Goal: Communication & Community: Connect with others

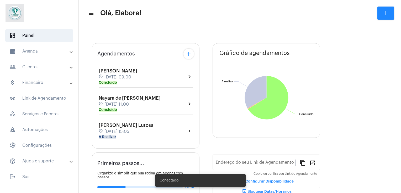
type input "[URL][DOMAIN_NAME]"
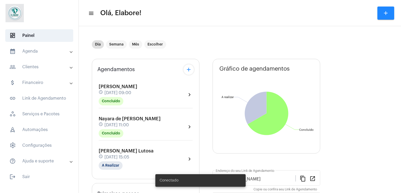
click at [121, 120] on span "Nayara de [PERSON_NAME]" at bounding box center [130, 119] width 62 height 5
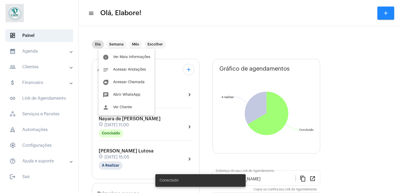
click at [131, 154] on div at bounding box center [200, 96] width 401 height 193
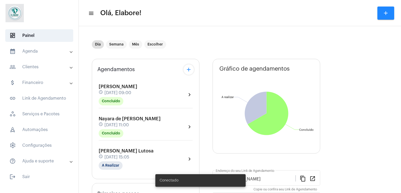
click at [131, 155] on div "schedule [DATE] 15:05" at bounding box center [126, 158] width 55 height 6
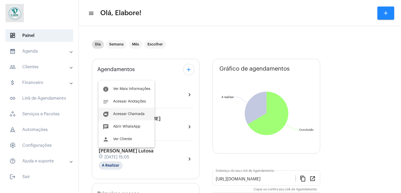
click at [125, 119] on button "duo [PERSON_NAME]" at bounding box center [126, 114] width 56 height 13
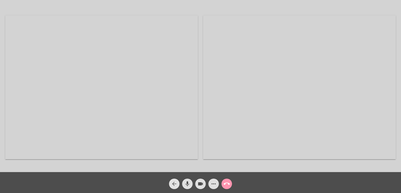
click at [173, 181] on mat-icon "arrow_back" at bounding box center [174, 184] width 6 height 6
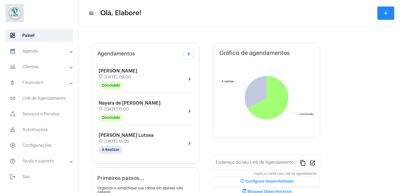
click at [151, 141] on div "[PERSON_NAME] Lutosa schedule [DATE] 15:05 A Realizar chevron_right" at bounding box center [146, 143] width 94 height 21
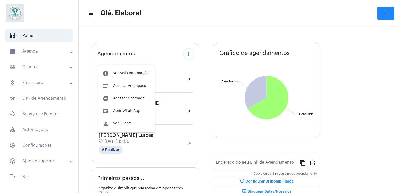
type input "[URL][DOMAIN_NAME]"
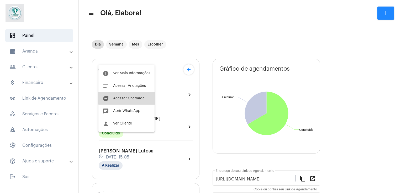
click at [136, 98] on span "Acessar Chamada" at bounding box center [128, 99] width 31 height 4
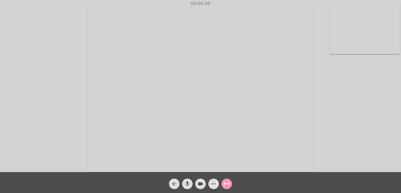
click at [240, 122] on video at bounding box center [200, 88] width 225 height 169
click at [159, 104] on video at bounding box center [101, 87] width 192 height 144
click at [363, 38] on video at bounding box center [364, 28] width 69 height 52
click at [363, 38] on div "Acessando Câmera e Microfone..." at bounding box center [364, 28] width 69 height 52
click at [363, 38] on video at bounding box center [253, 87] width 225 height 169
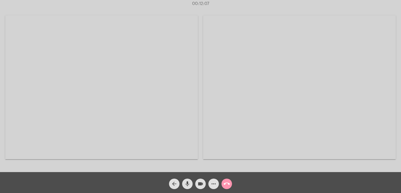
click at [363, 38] on video at bounding box center [299, 87] width 192 height 144
click at [228, 93] on video at bounding box center [253, 87] width 225 height 169
click at [213, 180] on span "more_horiz" at bounding box center [213, 184] width 6 height 10
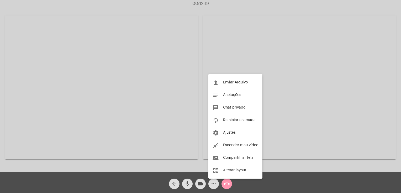
click at [332, 104] on div at bounding box center [200, 96] width 401 height 193
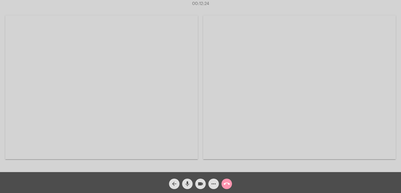
click at [292, 91] on video at bounding box center [299, 87] width 192 height 144
click at [292, 91] on video at bounding box center [253, 87] width 225 height 169
click at [172, 138] on video at bounding box center [101, 87] width 192 height 144
click at [203, 184] on mat-icon "videocam" at bounding box center [200, 184] width 6 height 6
click at [203, 184] on mat-icon "videocam_off" at bounding box center [200, 184] width 6 height 6
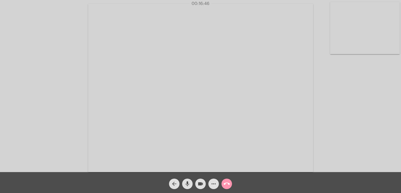
click at [354, 29] on video at bounding box center [364, 28] width 69 height 52
click at [354, 29] on video at bounding box center [253, 87] width 225 height 169
click at [177, 55] on video at bounding box center [101, 87] width 192 height 144
